Goal: Find specific page/section: Find specific page/section

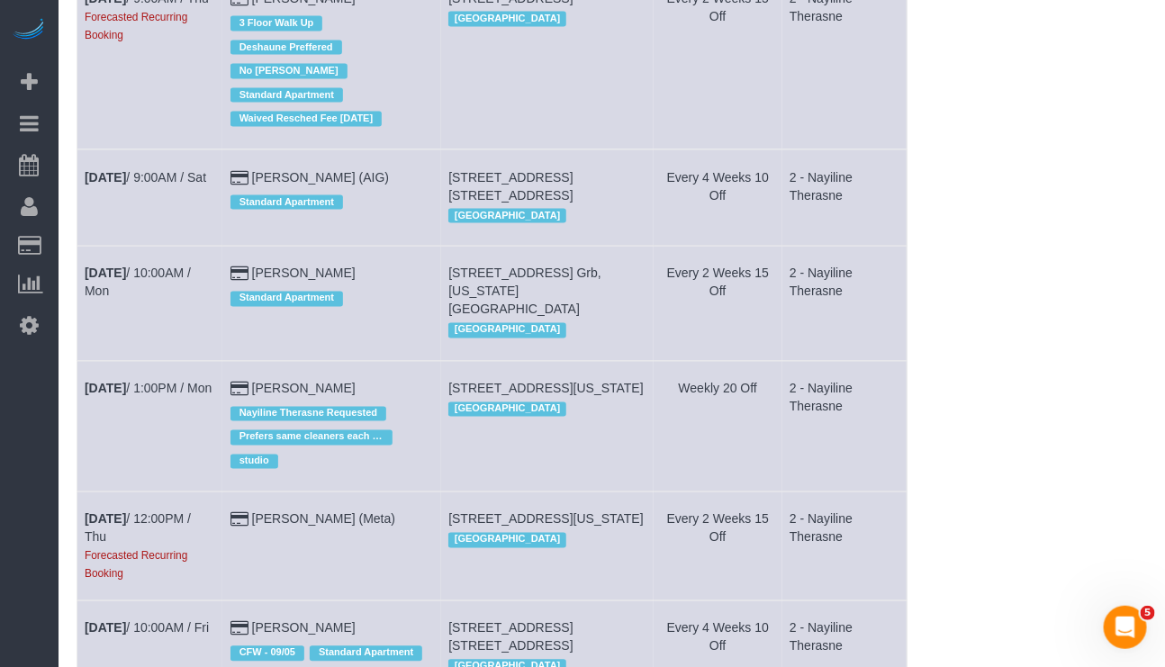
scroll to position [946, 0]
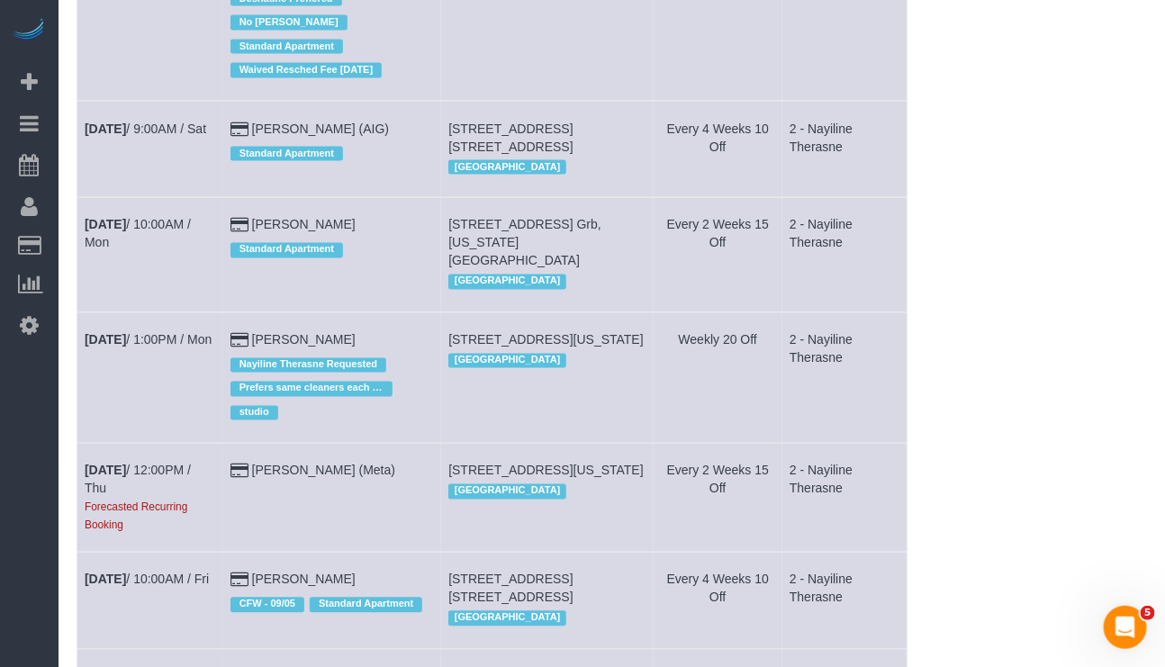
drag, startPoint x: 382, startPoint y: 266, endPoint x: 76, endPoint y: 265, distance: 306.2
click at [77, 265] on table "Service Date Customer Service location Frequency Assigned to [DATE] 9:00AM / Th…" at bounding box center [492, 525] width 831 height 2480
click at [163, 347] on td "[DATE] 1:00PM / Mon" at bounding box center [150, 377] width 146 height 131
drag, startPoint x: 131, startPoint y: 294, endPoint x: 86, endPoint y: 265, distance: 53.2
click at [86, 265] on td "[DATE] 10:00AM / Mon" at bounding box center [150, 255] width 146 height 114
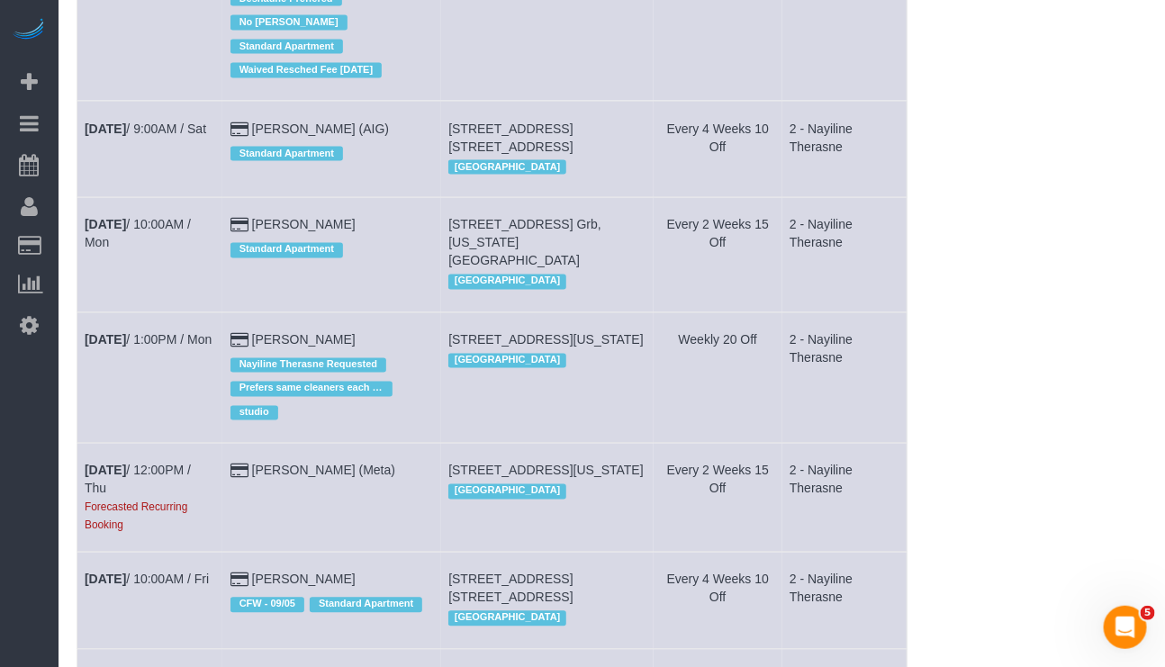
drag, startPoint x: 376, startPoint y: 274, endPoint x: 135, endPoint y: 303, distance: 242.3
click at [135, 303] on tr "[DATE] 10:00AM / Mon [PERSON_NAME] Standard Apartment [STREET_ADDRESS] Grb, [US…" at bounding box center [492, 255] width 830 height 114
click at [376, 273] on td "[PERSON_NAME] Standard Apartment" at bounding box center [331, 255] width 219 height 114
drag, startPoint x: 387, startPoint y: 273, endPoint x: 78, endPoint y: 278, distance: 308.9
click at [78, 278] on tr "[DATE] 10:00AM / Mon [PERSON_NAME] Standard Apartment [STREET_ADDRESS] Grb, [US…" at bounding box center [492, 255] width 830 height 114
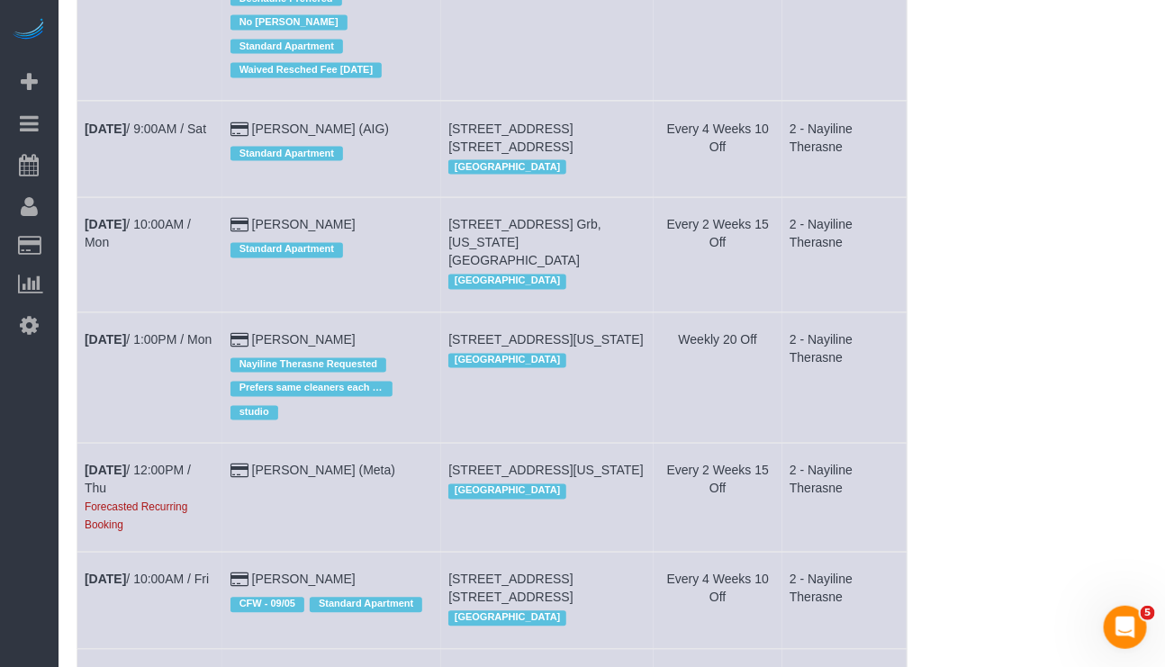
copy tr "[DATE] 10:00AM / [PERSON_NAME]"
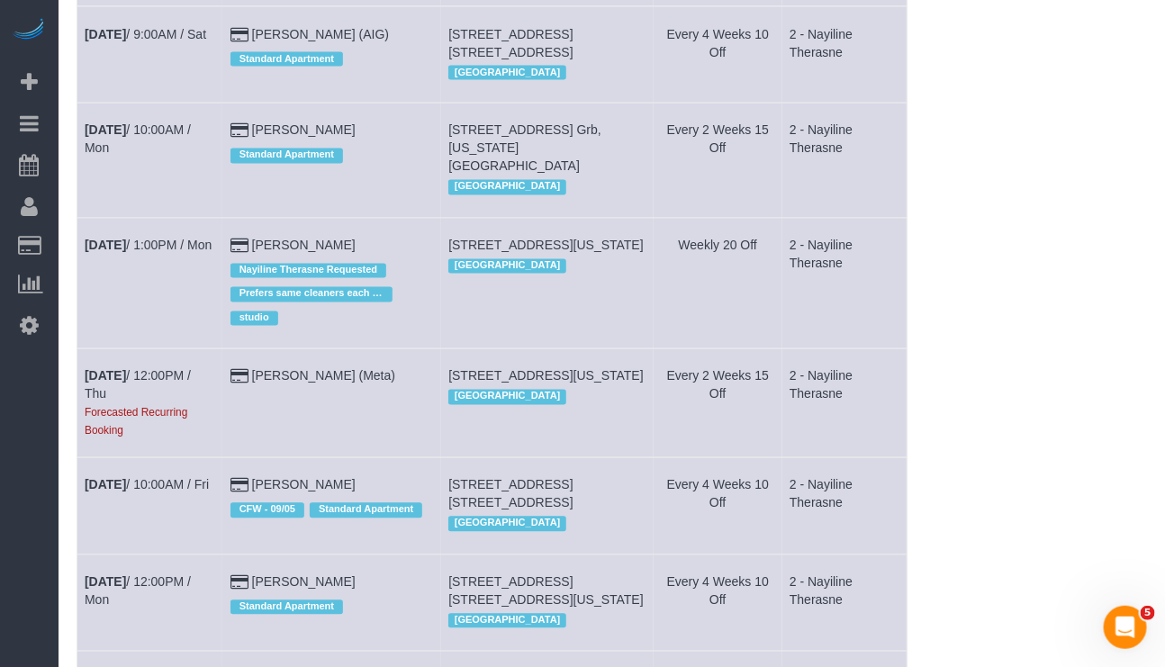
scroll to position [1081, 0]
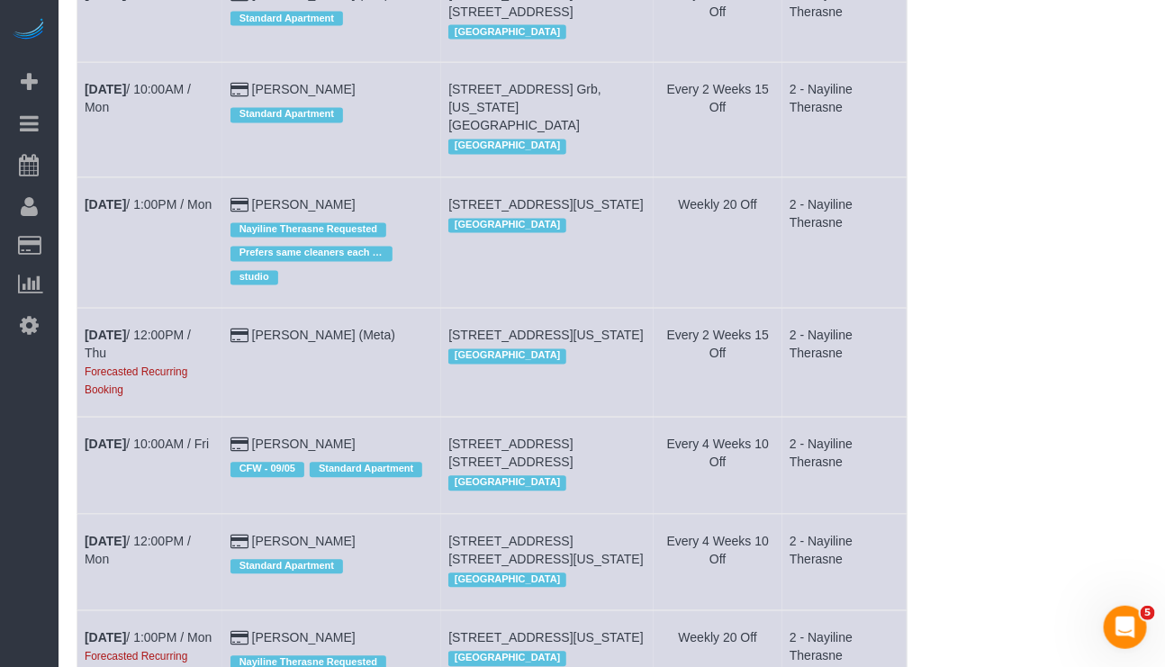
drag, startPoint x: 341, startPoint y: 478, endPoint x: 81, endPoint y: 481, distance: 260.3
click at [81, 481] on tr "[DATE] 10:00AM / Fri [PERSON_NAME] CFW - 09/05 Standard Apartment [STREET_ADDRE…" at bounding box center [492, 466] width 830 height 96
copy tr "[DATE] 10:00AM / Fri [PERSON_NAME]"
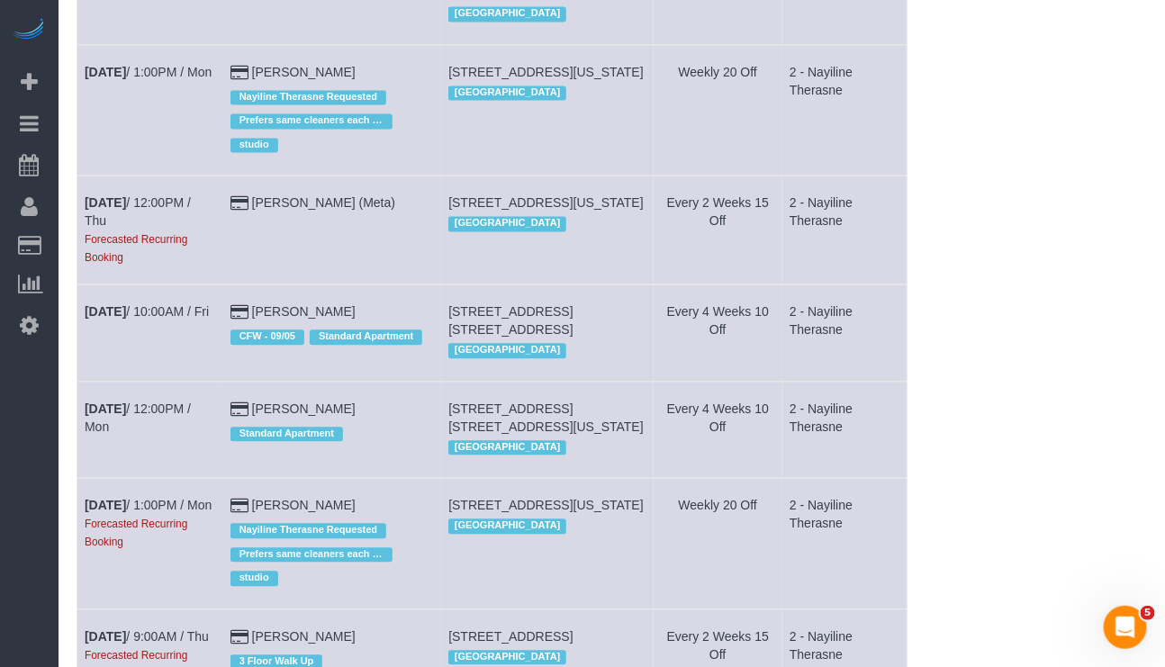
scroll to position [1216, 0]
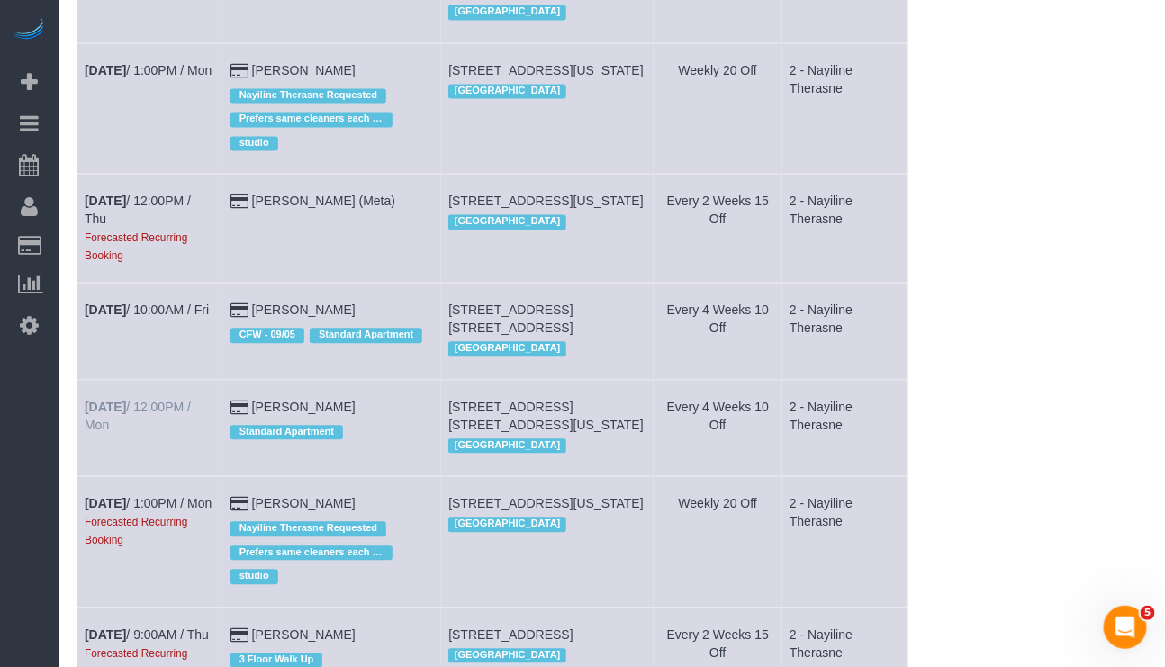
drag, startPoint x: 349, startPoint y: 441, endPoint x: 84, endPoint y: 441, distance: 265.7
click at [84, 441] on tr "[DATE] 12:00PM / Mon [PERSON_NAME] Standard Apartment [STREET_ADDRESS] [STREET_…" at bounding box center [492, 427] width 830 height 96
copy tr "[DATE] 12:00PM / Mon [PERSON_NAME]"
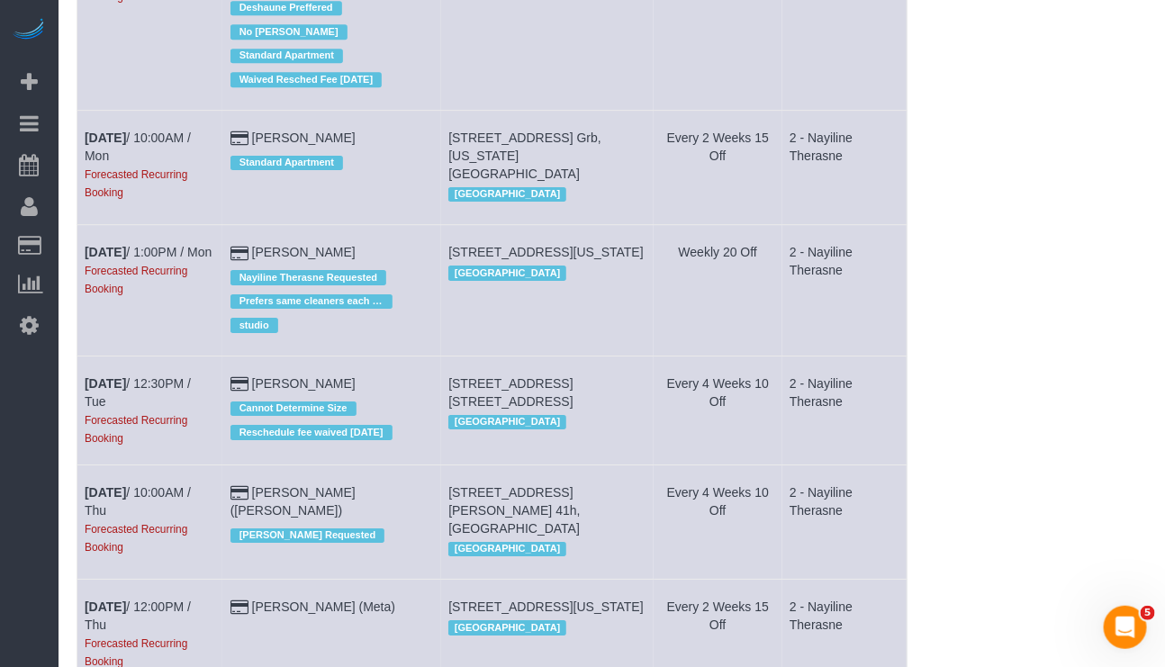
scroll to position [2026, 0]
